Goal: Find contact information: Find contact information

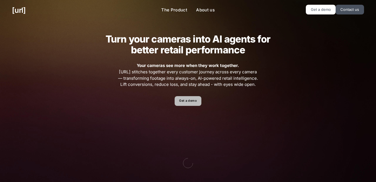
click at [188, 102] on link "Get a demo" at bounding box center [188, 101] width 26 height 10
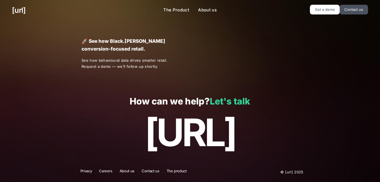
click at [228, 99] on link "Let's talk" at bounding box center [230, 101] width 40 height 11
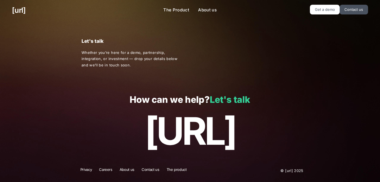
click at [230, 98] on link "Let's talk" at bounding box center [230, 99] width 40 height 11
click at [228, 98] on link "Let's talk" at bounding box center [230, 99] width 40 height 11
